Goal: Information Seeking & Learning: Learn about a topic

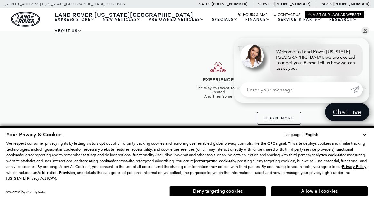
scroll to position [167, 0]
click at [367, 34] on link "✕" at bounding box center [366, 31] width 8 height 8
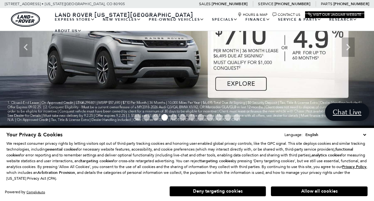
scroll to position [0, 0]
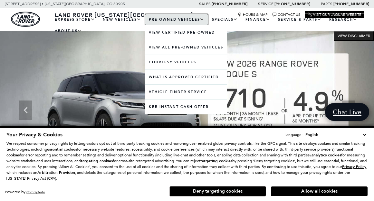
click at [169, 19] on link "Pre-Owned Vehicles" at bounding box center [176, 19] width 63 height 11
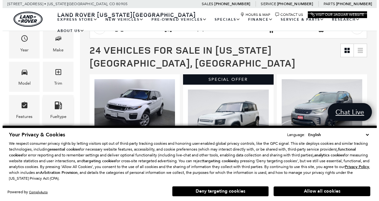
scroll to position [64, 0]
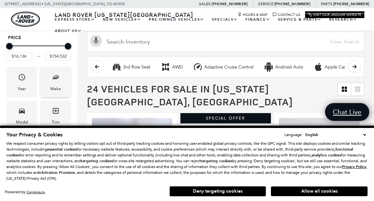
click at [53, 83] on span "Make" at bounding box center [56, 78] width 8 height 13
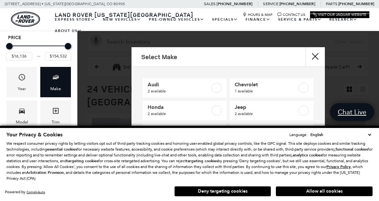
scroll to position [37, 0]
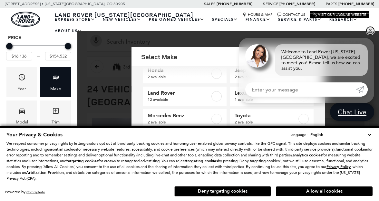
click at [369, 34] on link "✕" at bounding box center [371, 31] width 8 height 8
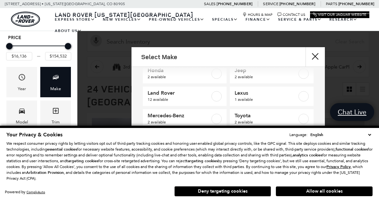
click at [100, 86] on div "Select Make Audi 2 available Chevrolet 1 available Honda 2 available Jeep 2 ava…" at bounding box center [228, 106] width 302 height 118
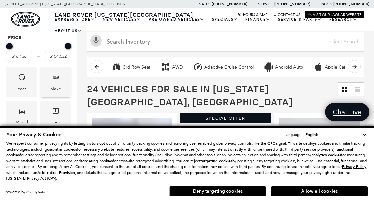
click at [60, 85] on div "Make" at bounding box center [55, 88] width 11 height 7
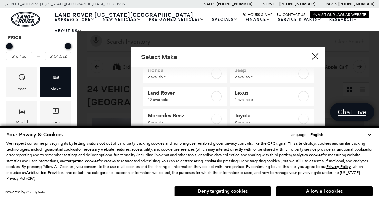
drag, startPoint x: 260, startPoint y: 58, endPoint x: 259, endPoint y: 42, distance: 16.2
click at [259, 42] on div "Select Make Audi 2 available Chevrolet 1 available Honda 2 available Jeep 2 ava…" at bounding box center [228, 100] width 302 height 201
